Goal: Navigation & Orientation: Go to known website

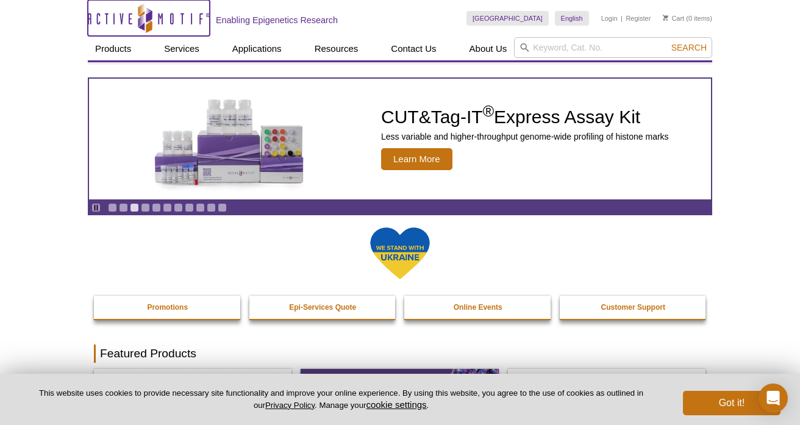
click at [199, 23] on icon "Active Motif Logo" at bounding box center [149, 18] width 122 height 30
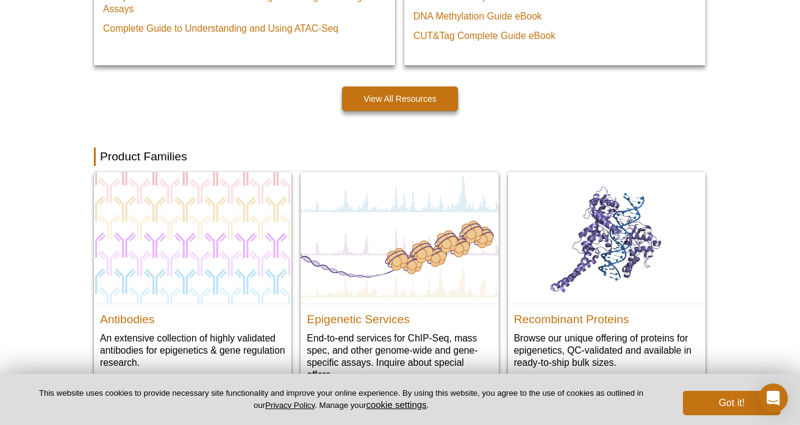
scroll to position [1129, 0]
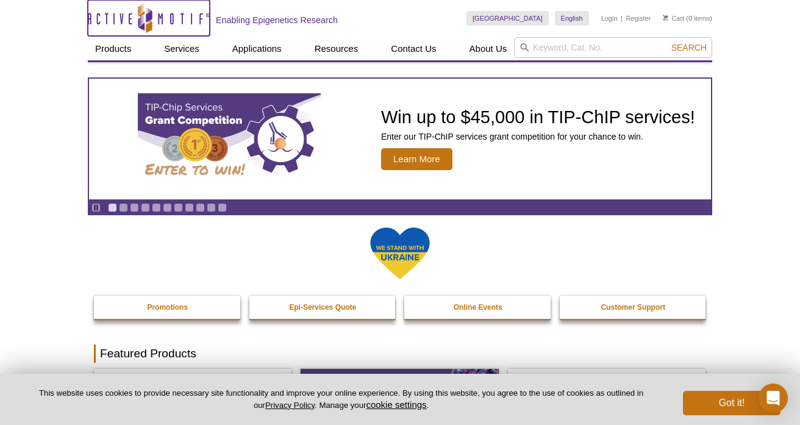
click at [172, 20] on icon "Active Motif Logo" at bounding box center [149, 18] width 122 height 30
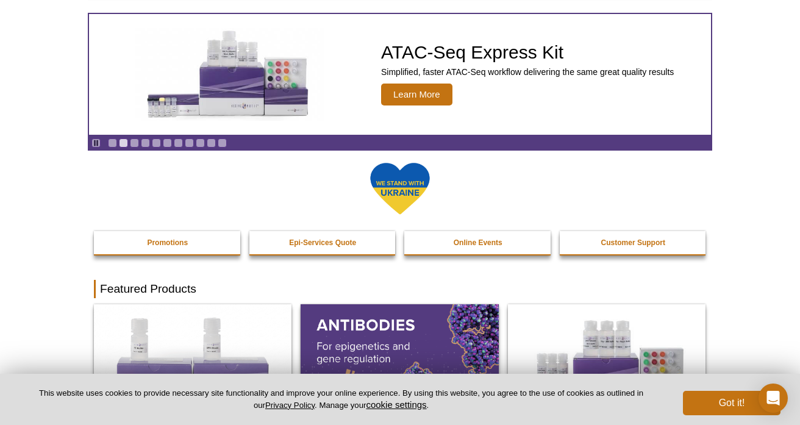
scroll to position [90, 0]
